Goal: Information Seeking & Learning: Compare options

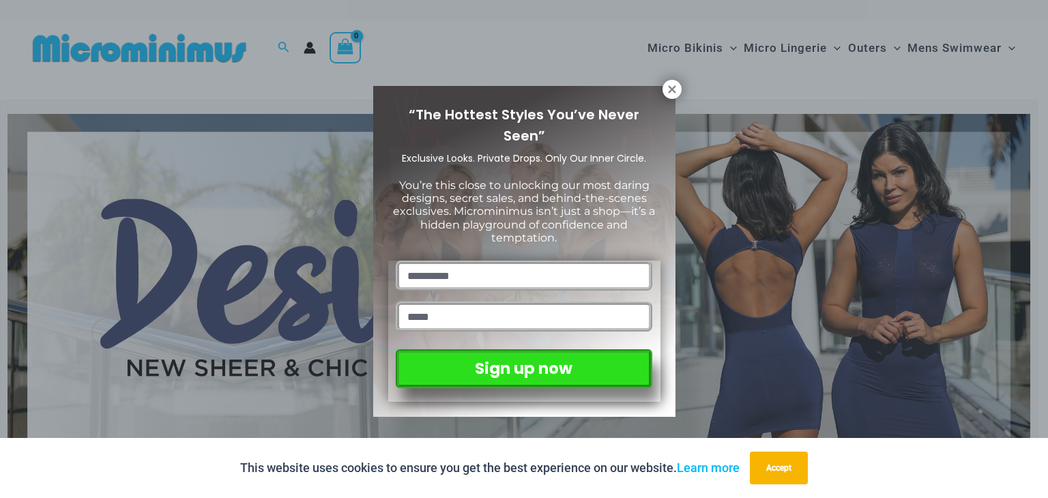
click at [697, 48] on div "“The Hottest Styles You’ve Never Seen” Exclusive Looks. Private Drops. Only Our…" at bounding box center [524, 249] width 1048 height 498
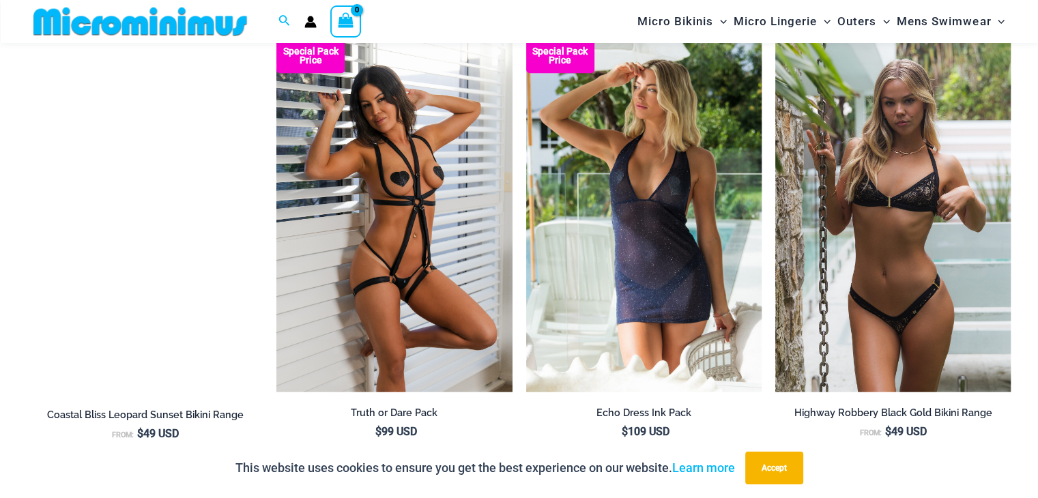
scroll to position [1627, 0]
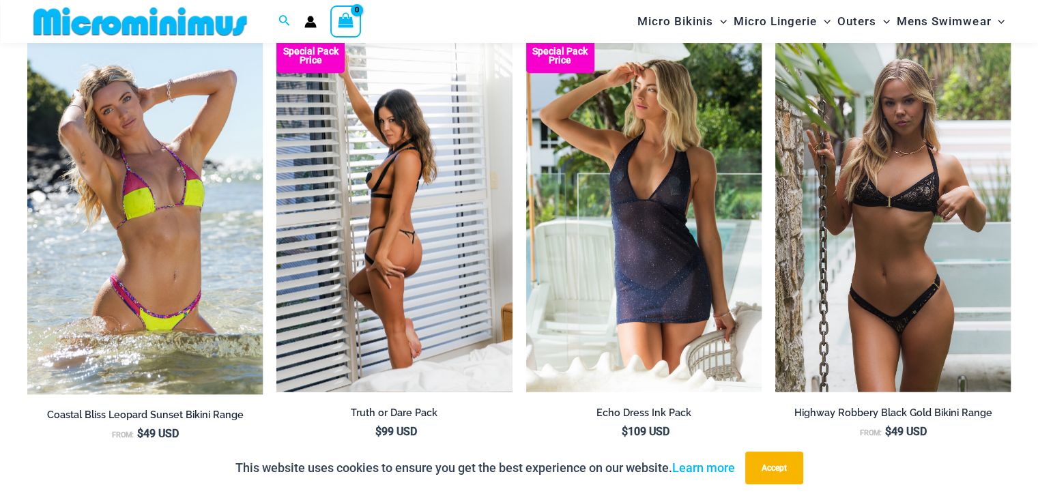
click at [407, 249] on img at bounding box center [393, 215] width 235 height 353
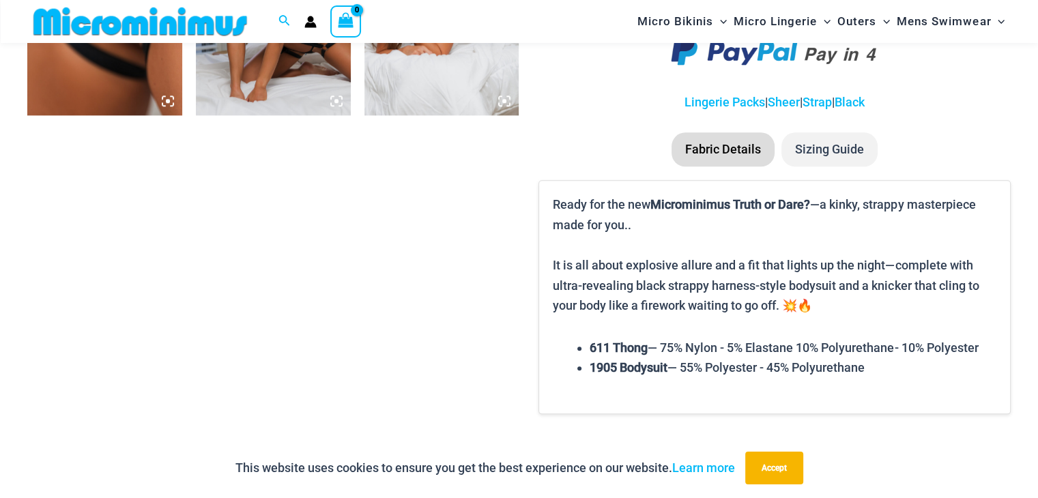
scroll to position [1490, 0]
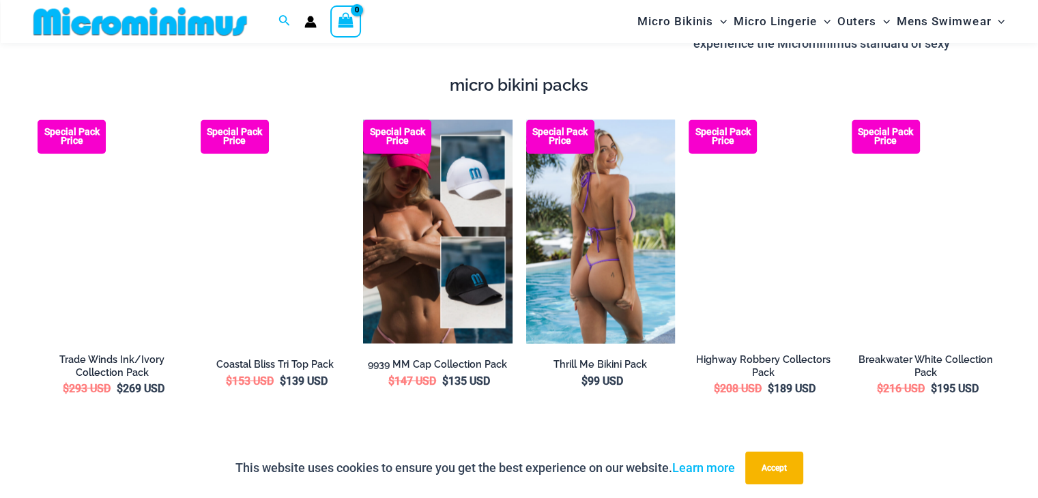
scroll to position [2361, 0]
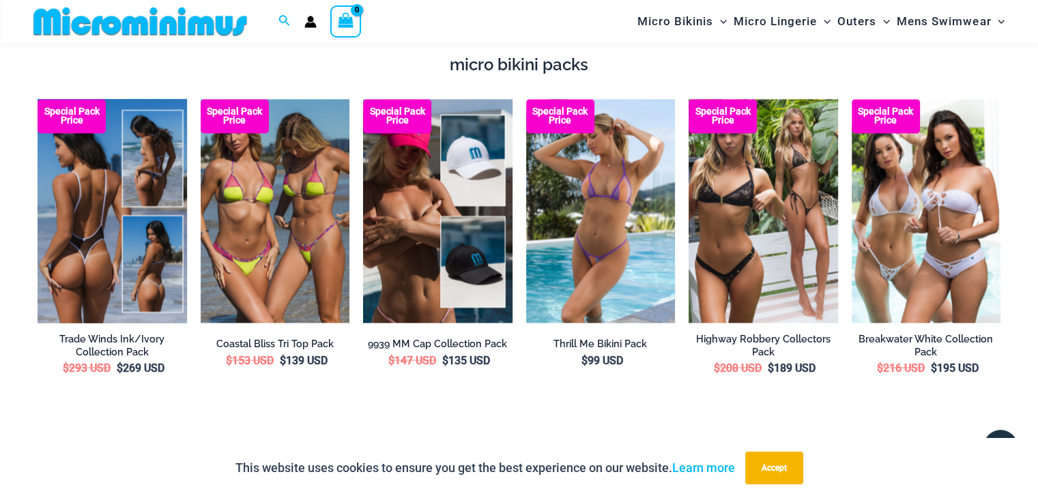
click at [85, 181] on img at bounding box center [112, 211] width 149 height 224
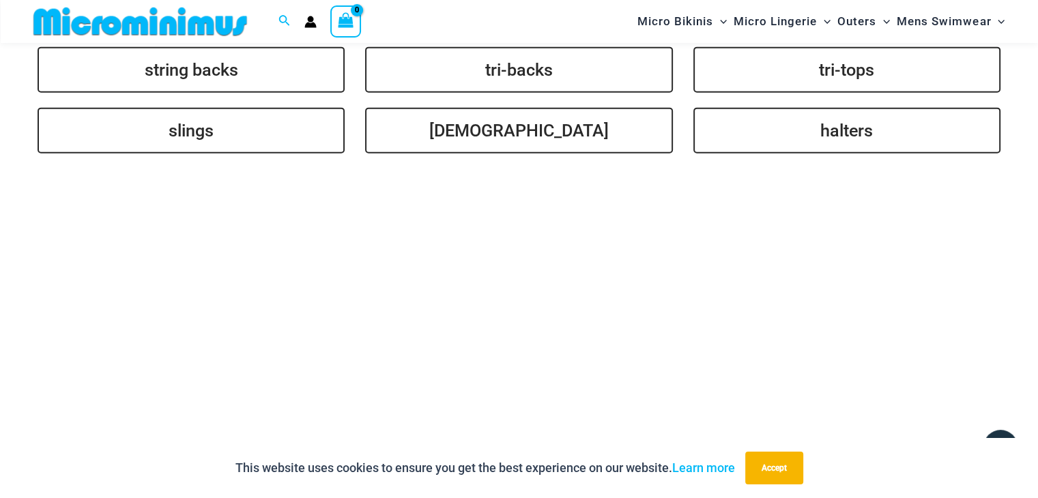
scroll to position [3316, 0]
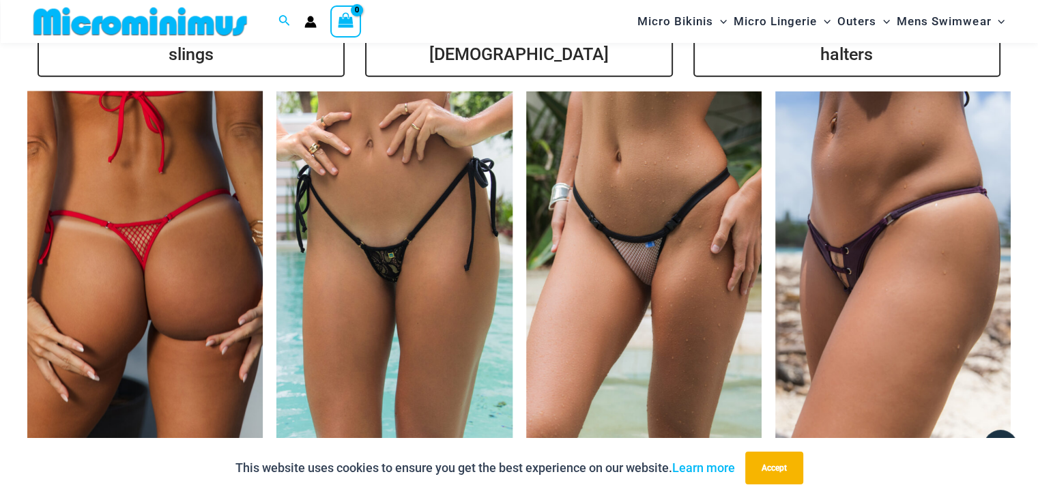
click at [101, 211] on img at bounding box center [144, 267] width 235 height 353
click at [207, 220] on img at bounding box center [144, 267] width 235 height 353
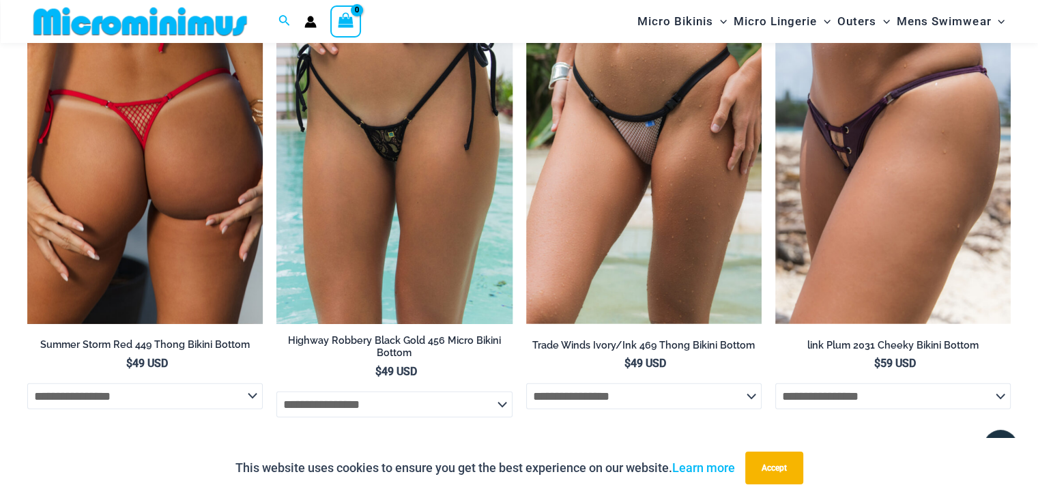
scroll to position [3453, 0]
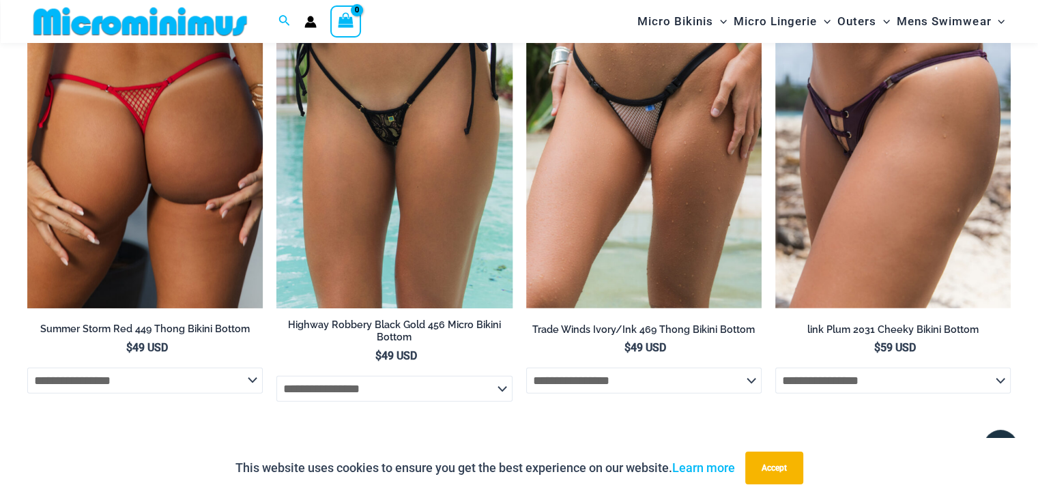
click at [186, 200] on img at bounding box center [144, 131] width 235 height 353
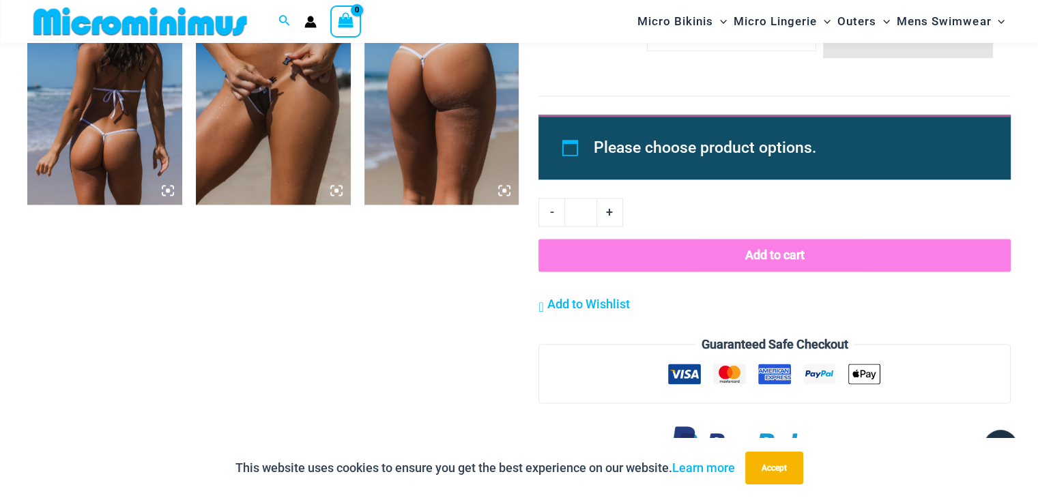
scroll to position [1694, 0]
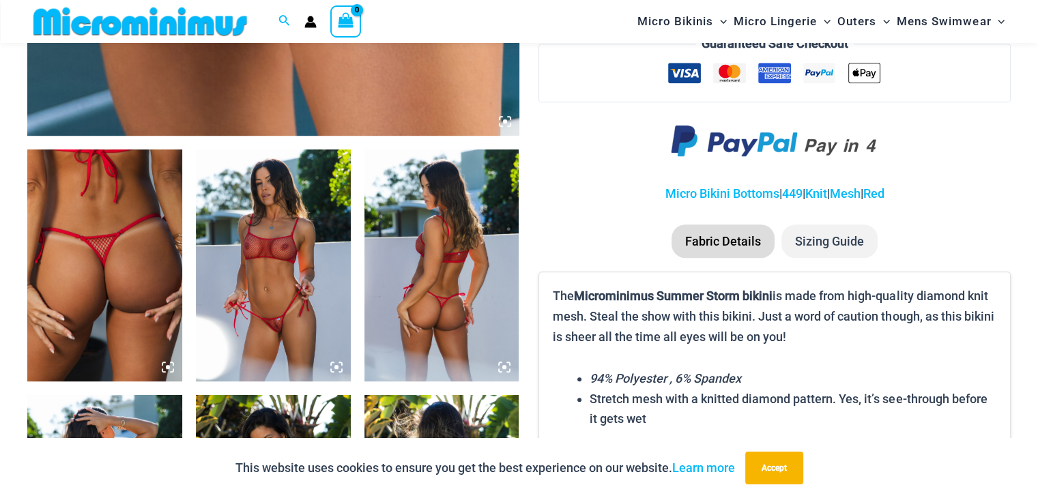
scroll to position [740, 0]
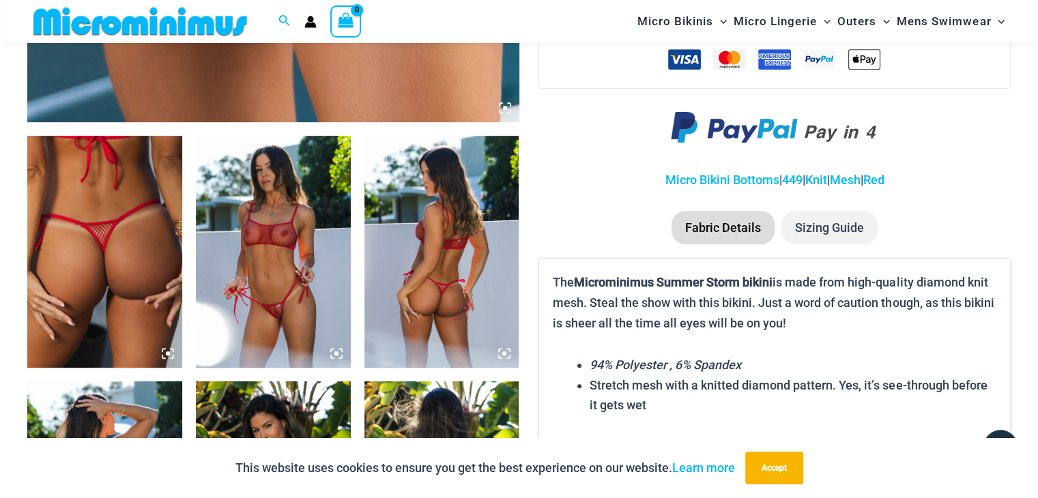
click at [276, 257] on img at bounding box center [273, 252] width 155 height 232
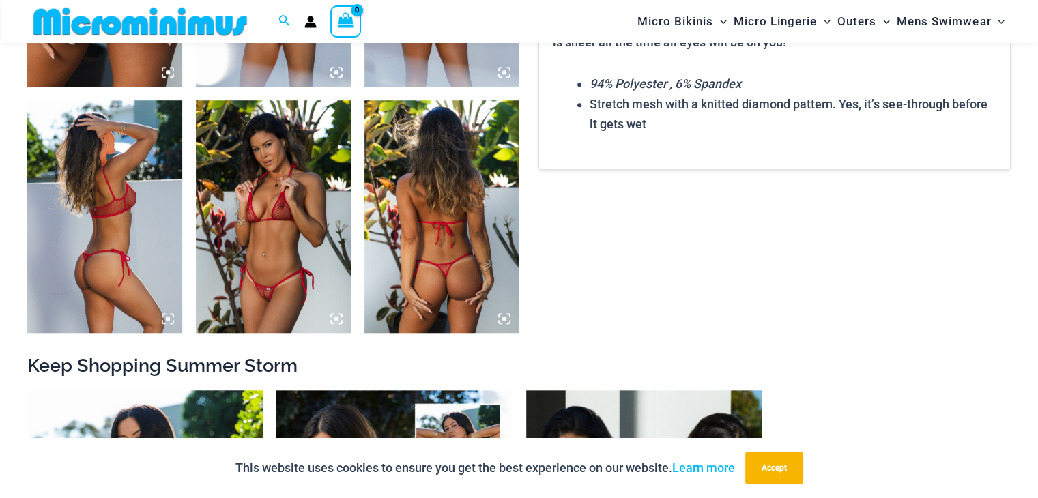
scroll to position [1023, 0]
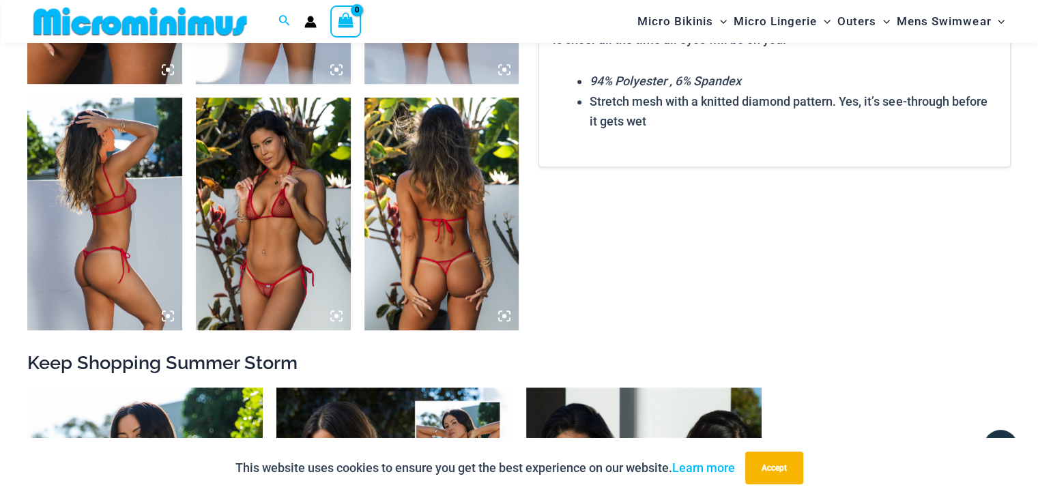
click at [121, 214] on img at bounding box center [104, 214] width 155 height 232
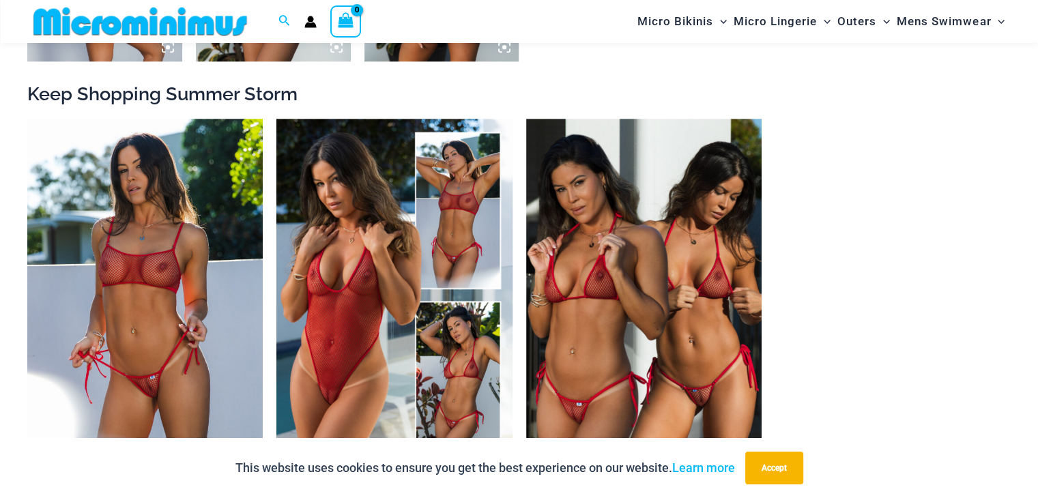
scroll to position [1350, 0]
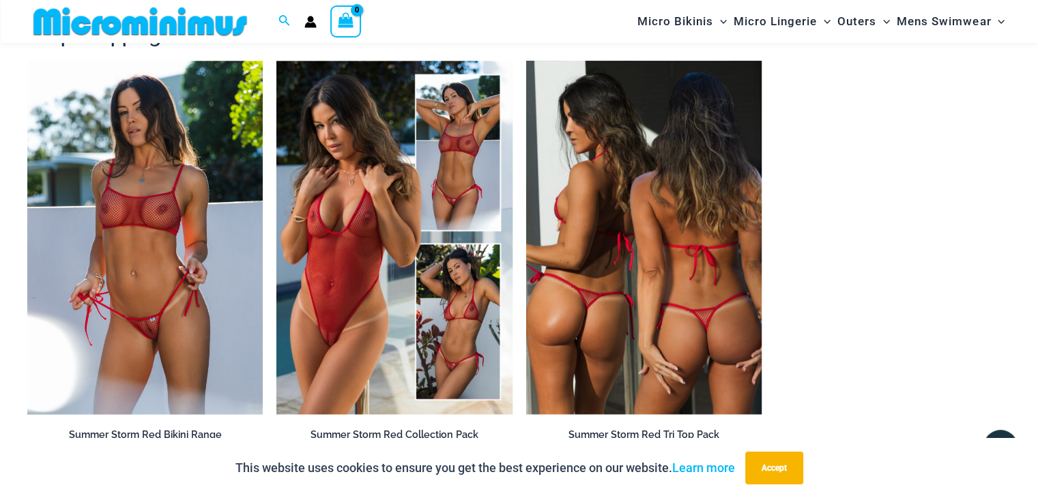
click at [687, 278] on img at bounding box center [643, 237] width 235 height 353
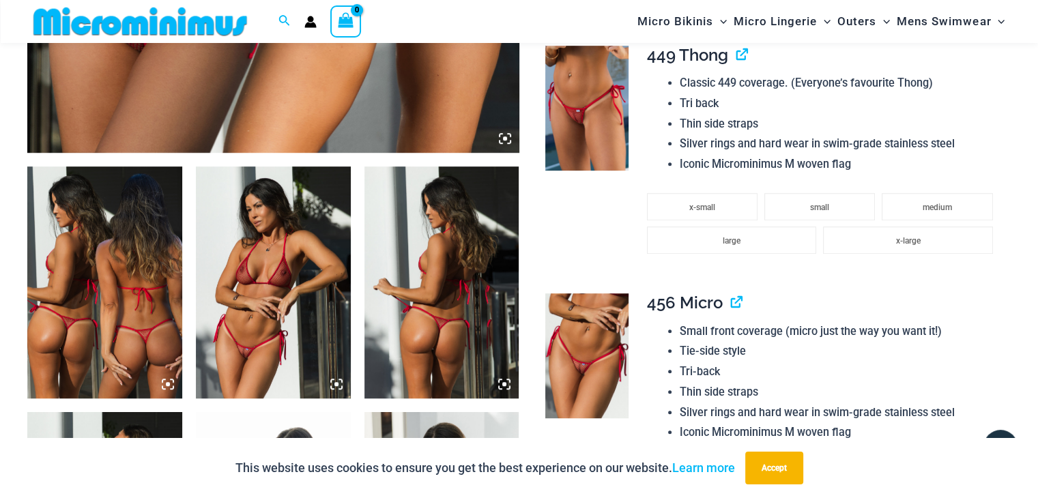
scroll to position [738, 0]
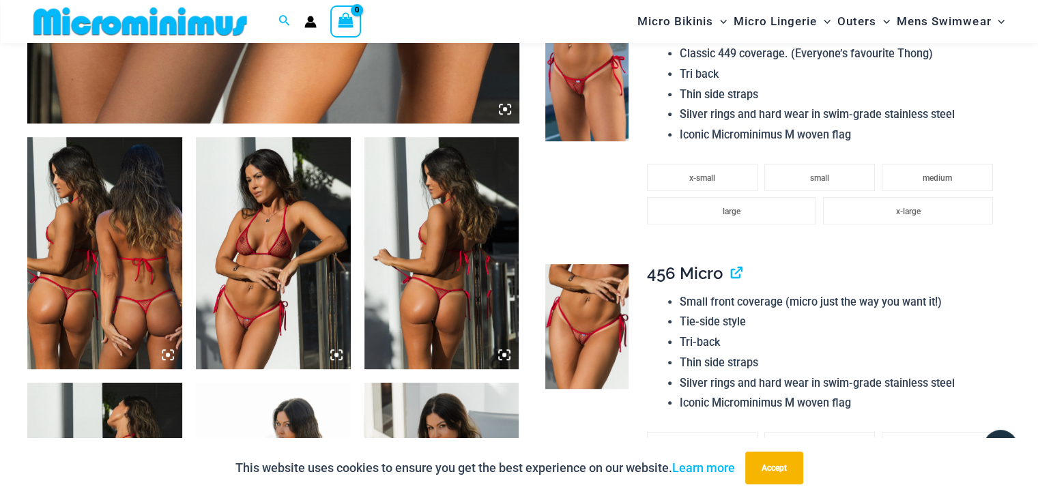
click at [281, 297] on img at bounding box center [273, 253] width 155 height 232
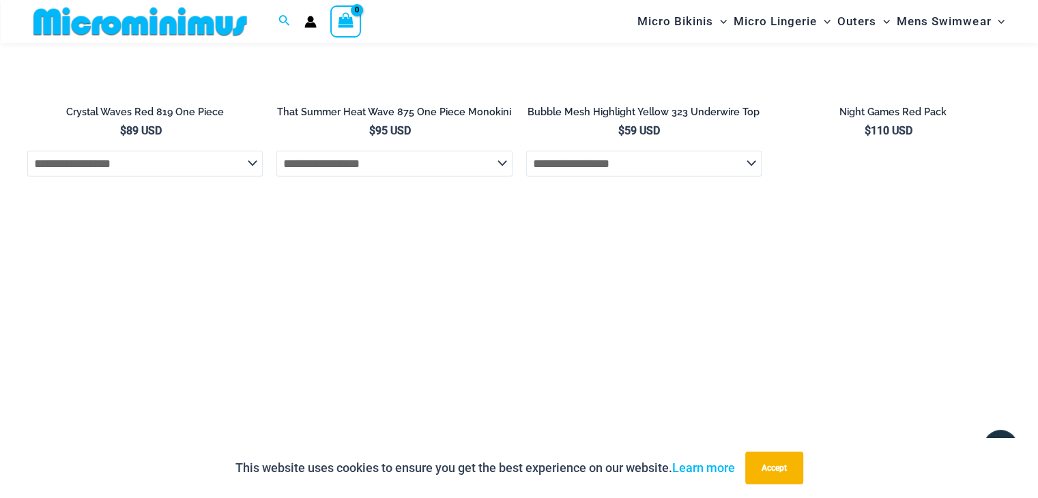
scroll to position [3658, 0]
